Goal: Transaction & Acquisition: Book appointment/travel/reservation

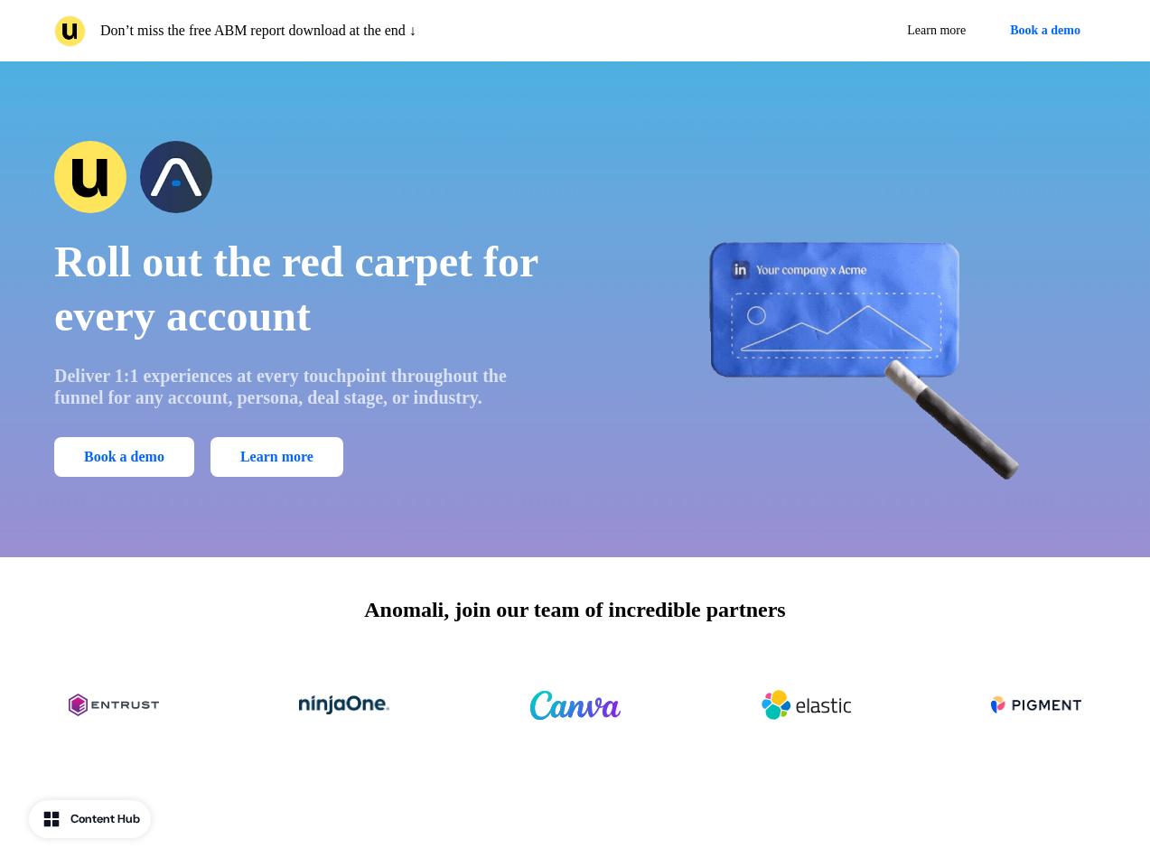
click at [575, 31] on div "Don’t miss the free ABM report download at the end ↓ Learn more Book a demo" at bounding box center [575, 30] width 1150 height 61
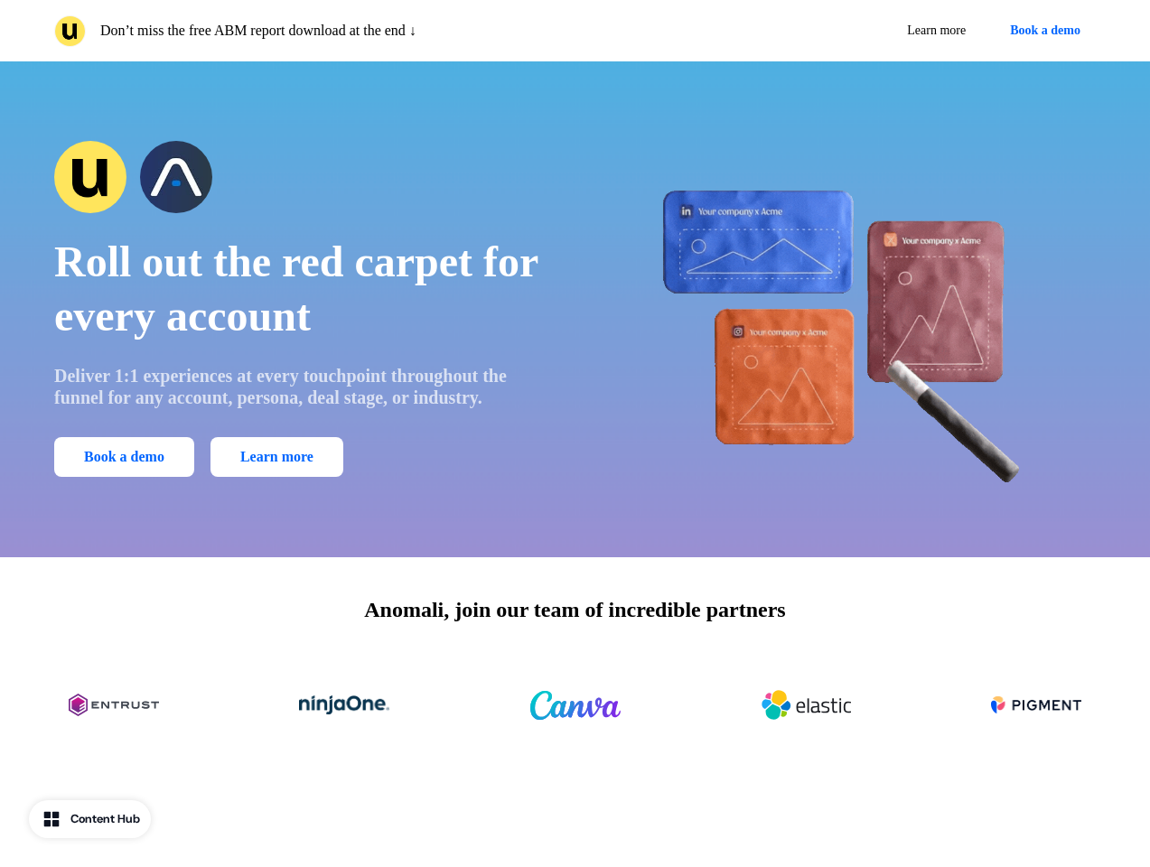
click at [311, 31] on p "Don’t miss the free ABM report download at the end ↓" at bounding box center [258, 31] width 316 height 22
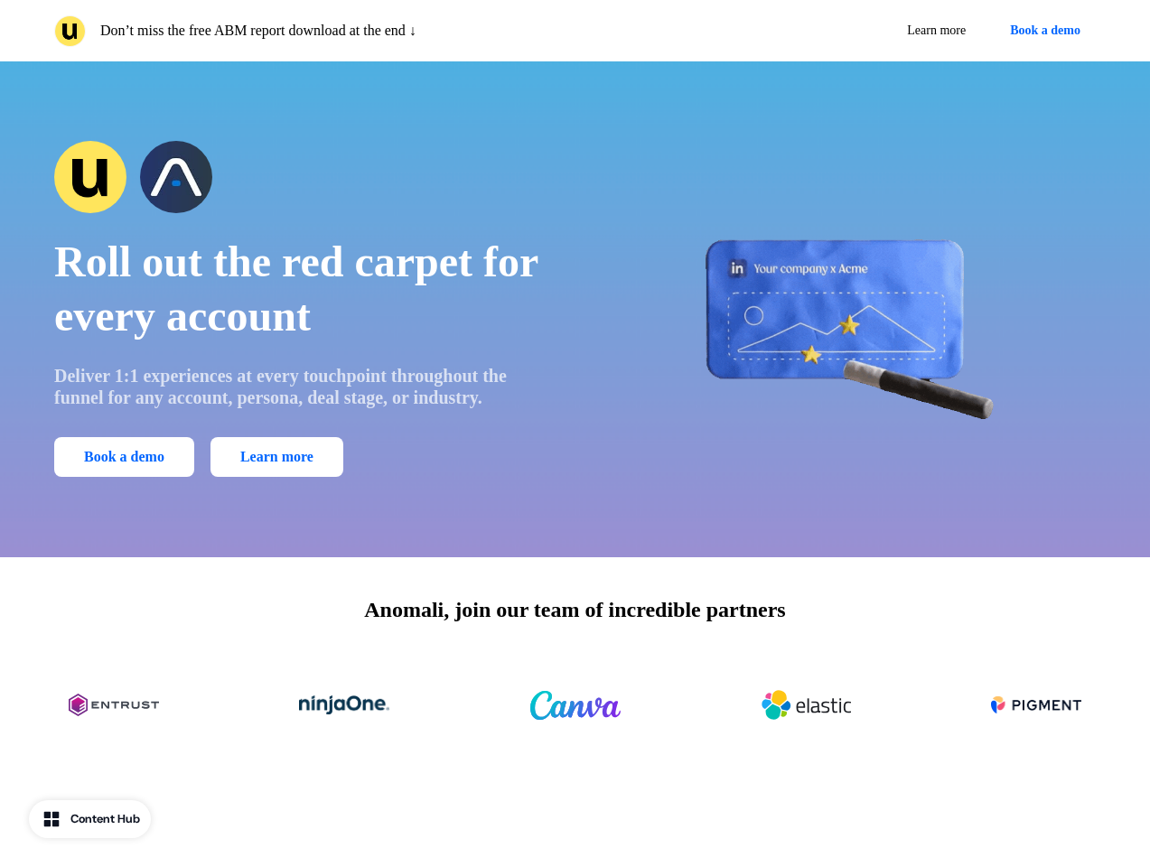
click at [839, 31] on div "Learn more Book a demo" at bounding box center [840, 30] width 514 height 33
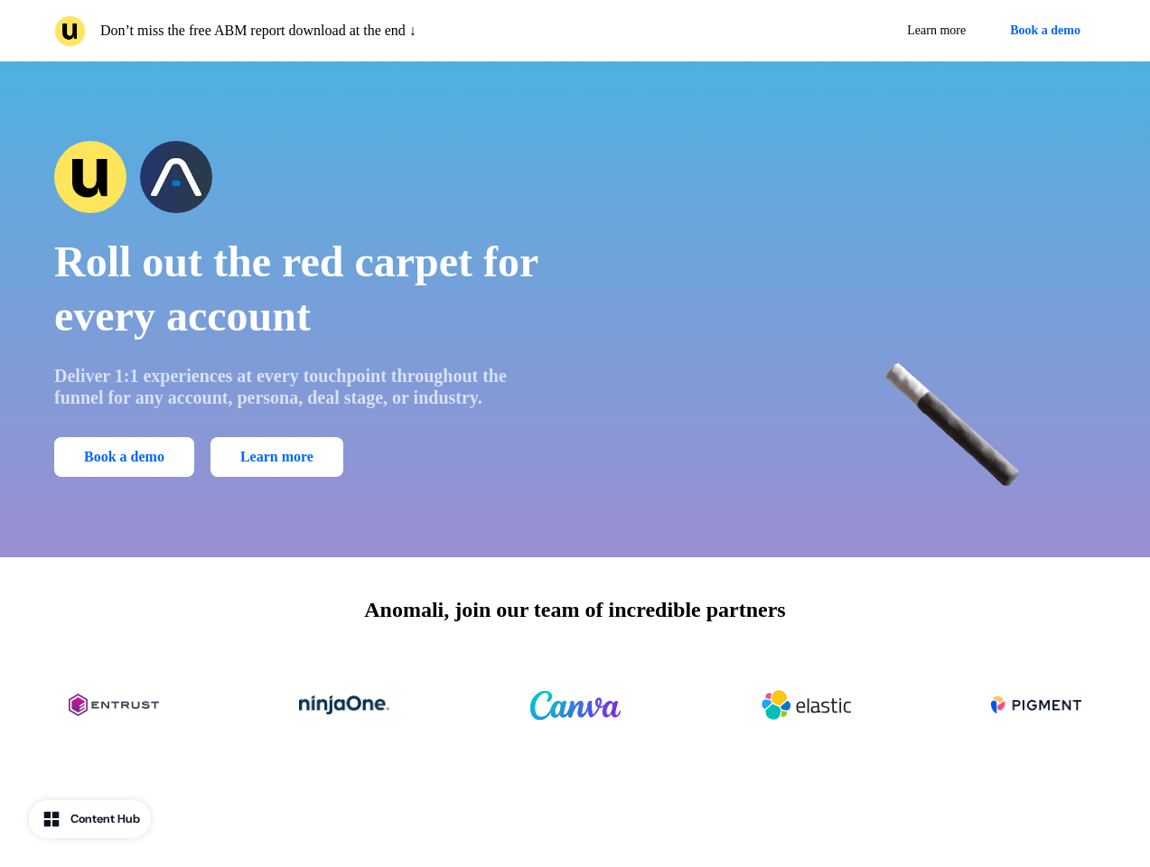
click at [1042, 31] on button "Book a demo" at bounding box center [1045, 30] width 101 height 33
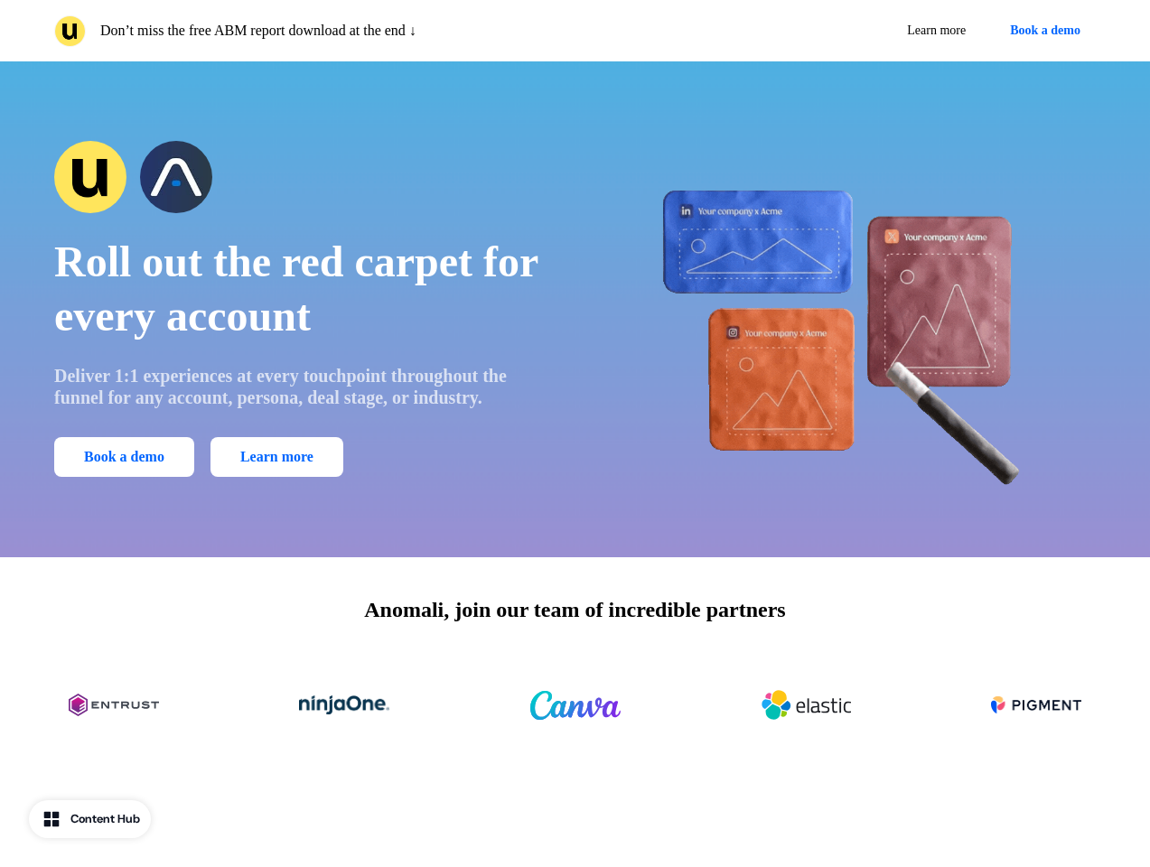
click at [575, 309] on div "Roll out the red carpet for every account Deliver 1:1 experiences at every touc…" at bounding box center [575, 309] width 1150 height 496
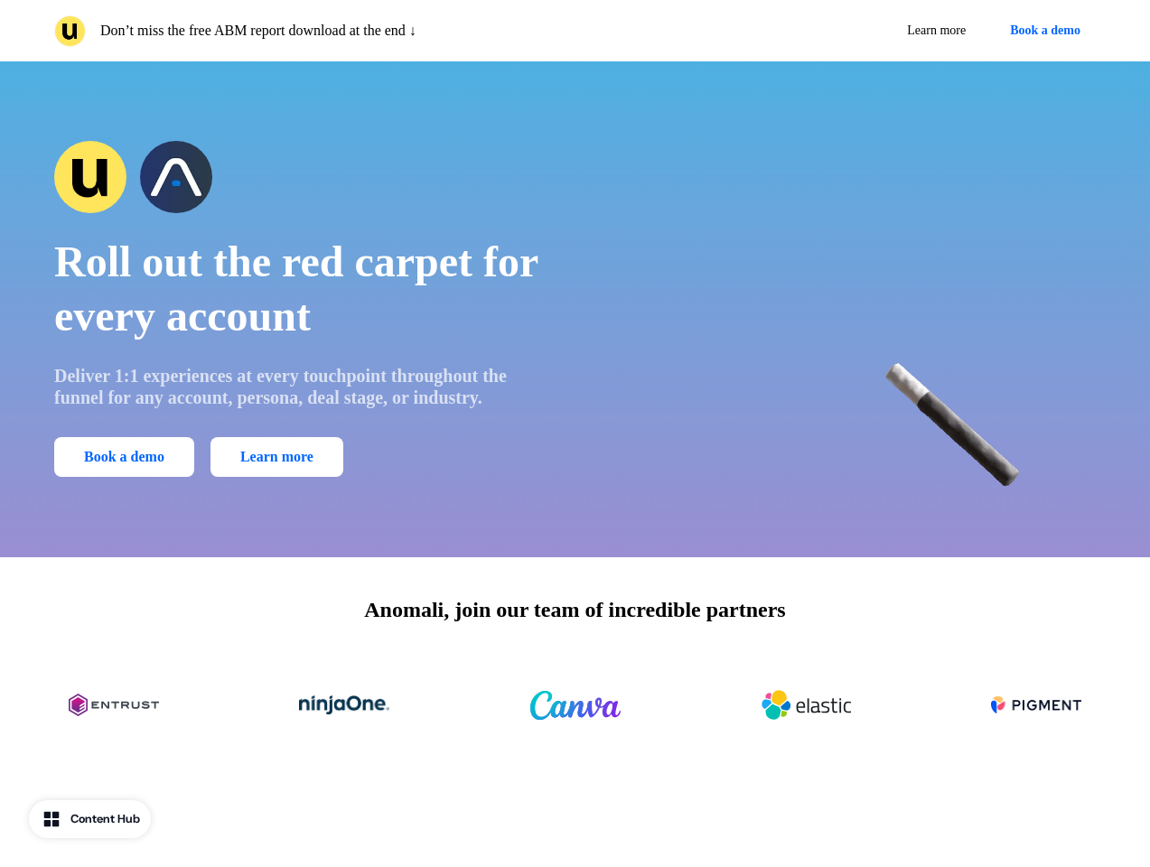
click at [302, 309] on span "Roll out the red carpet for every account" at bounding box center [295, 289] width 483 height 102
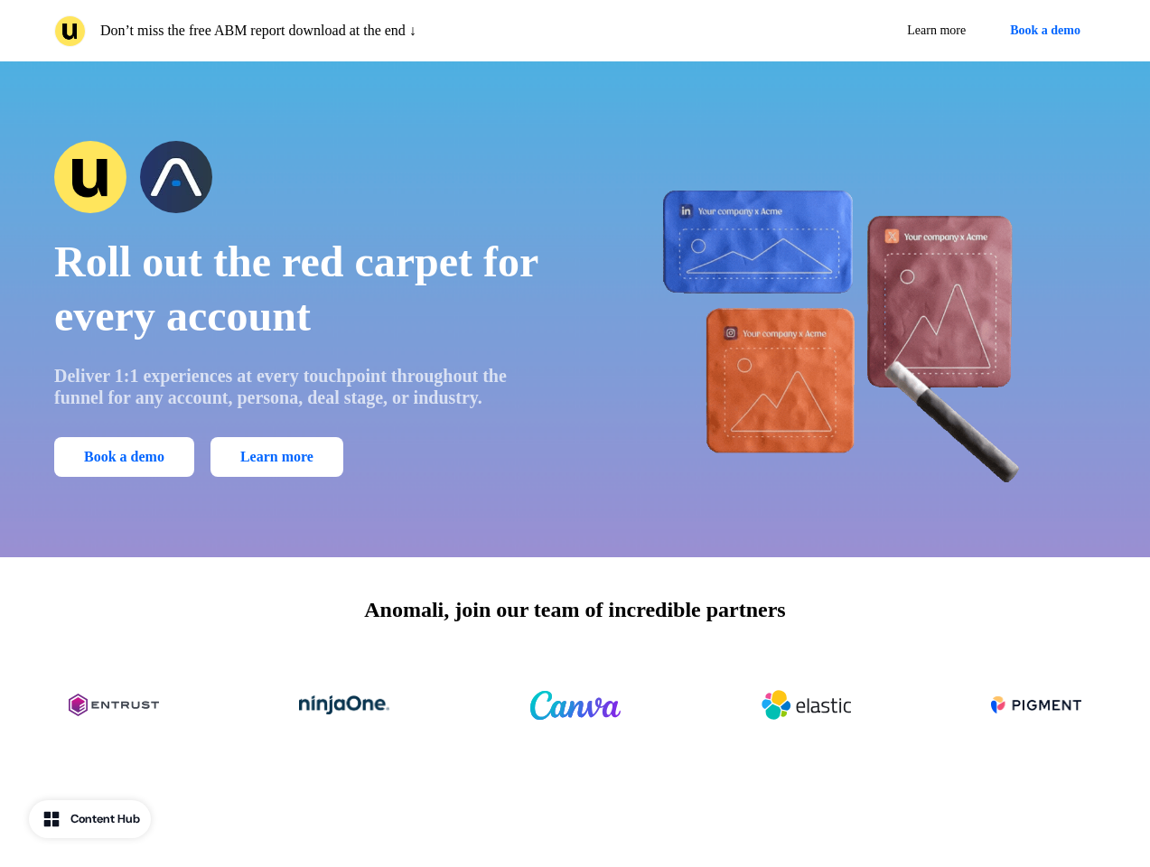
click at [302, 177] on div at bounding box center [302, 177] width 496 height 72
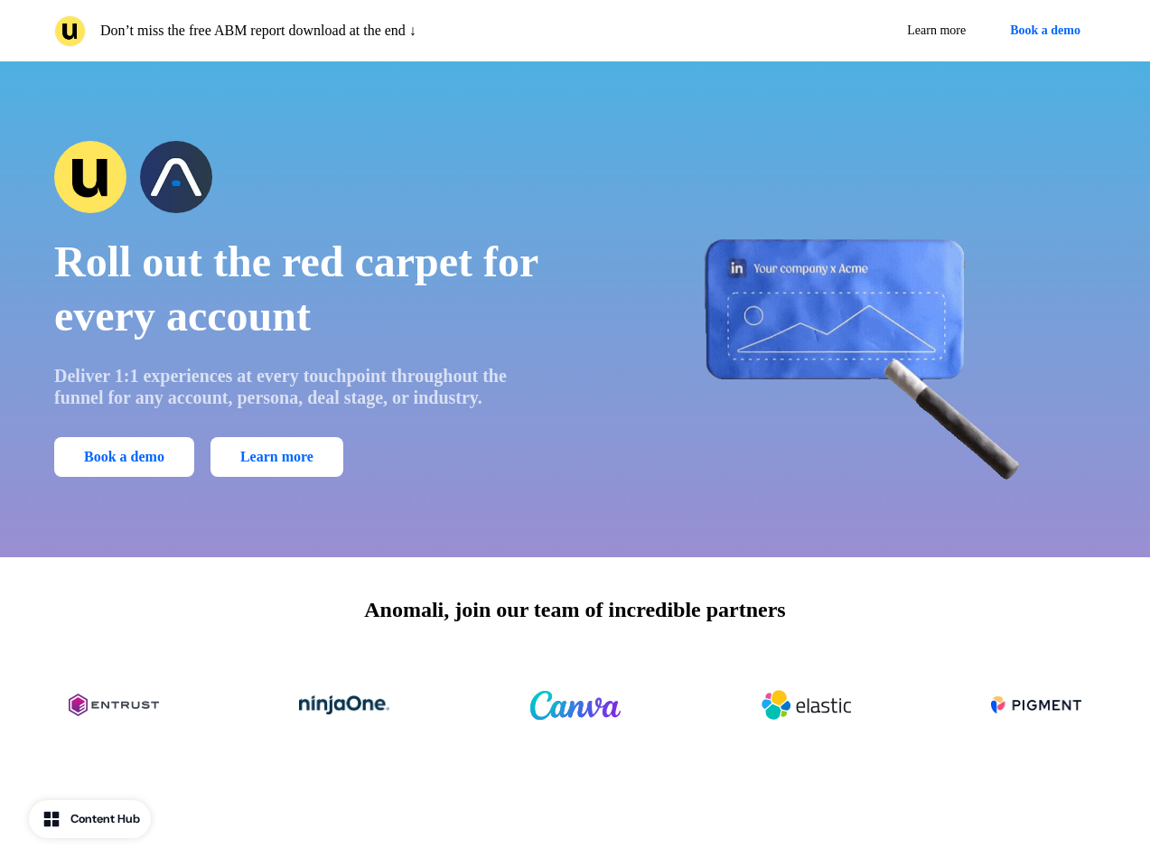
scroll to position [986, 0]
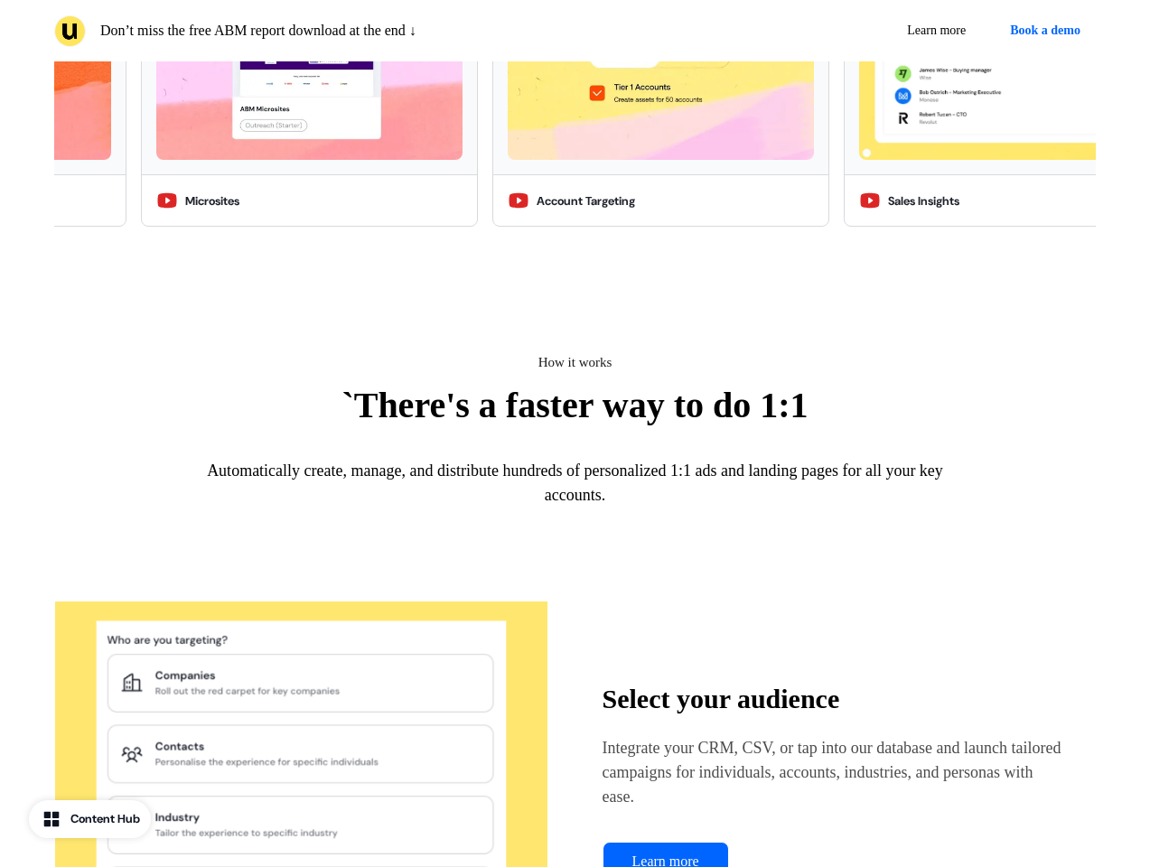
click at [127, 457] on div "How it works `There's a faster way to do 1:1 Automatically create, manage, and …" at bounding box center [575, 440] width 1042 height 178
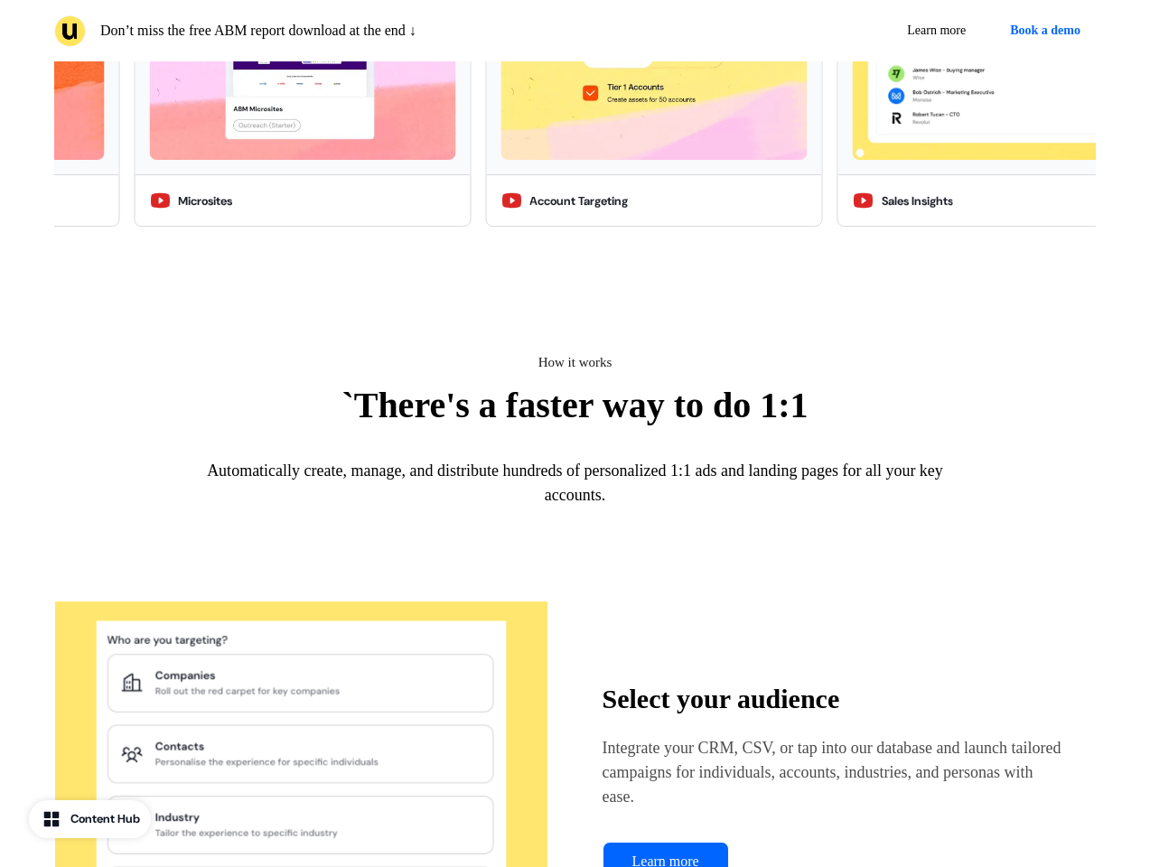
click at [848, 309] on div "Demo library LinkedIn 1:1 Ads Person-based Analytics Microsites Account Targeti…" at bounding box center [575, 59] width 1150 height 504
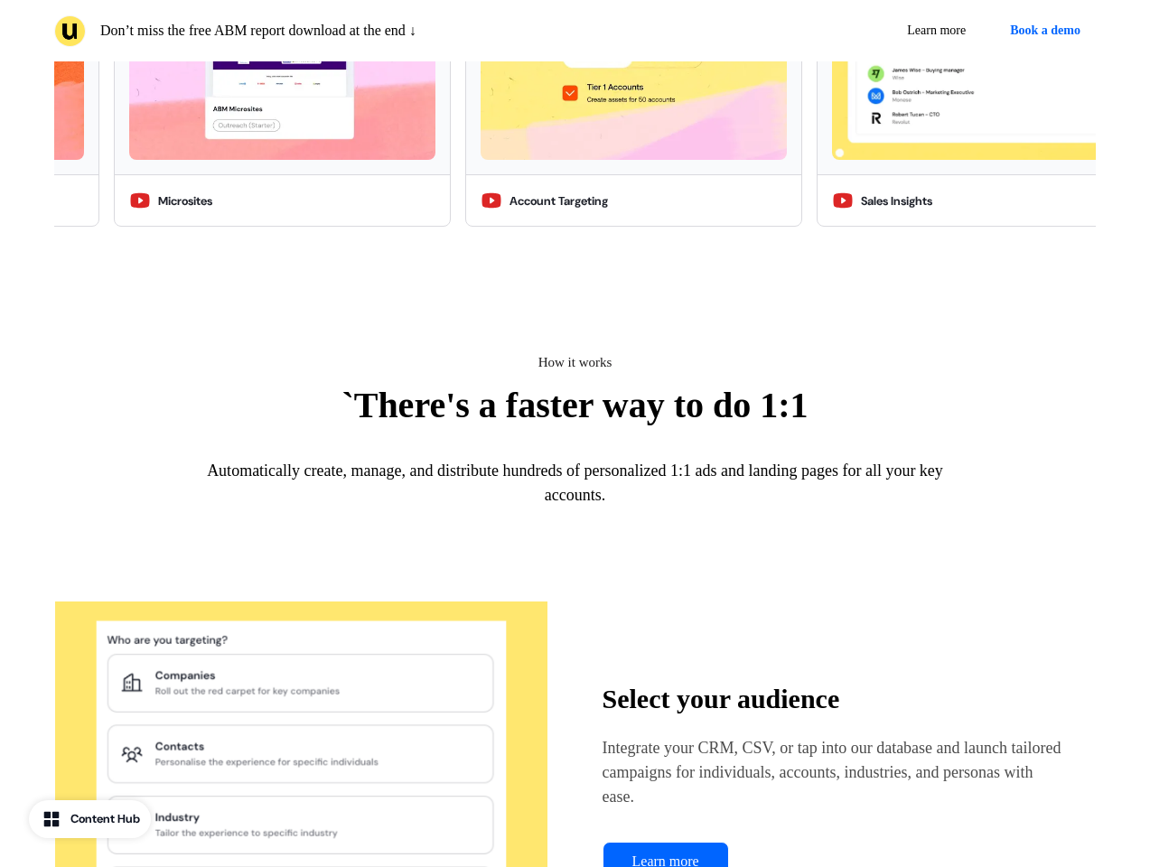
scroll to position [3708, 0]
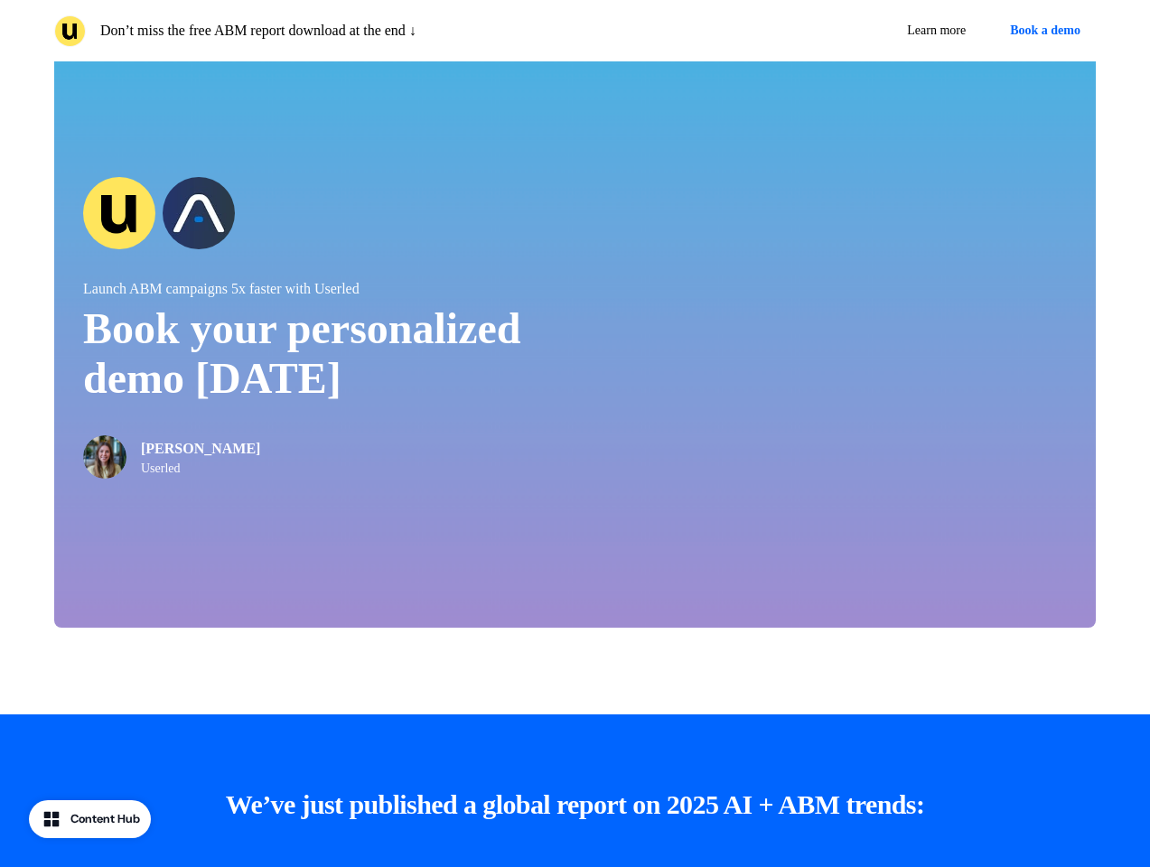
click at [575, 706] on div at bounding box center [575, 686] width 1150 height 58
